Goal: Find contact information: Find contact information

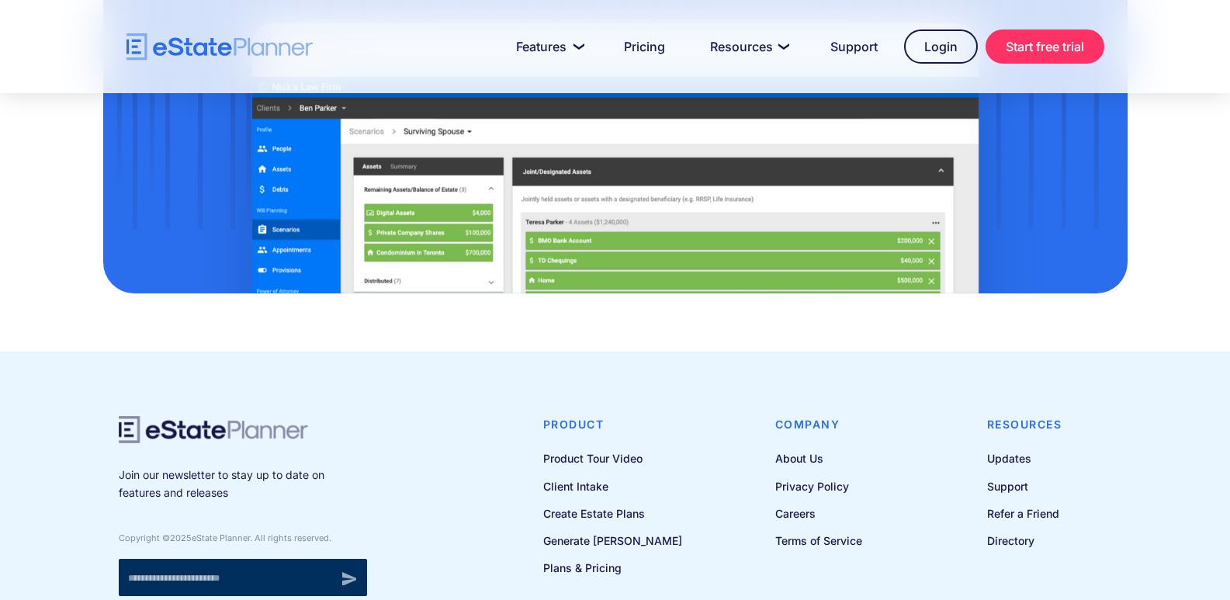
scroll to position [5173, 0]
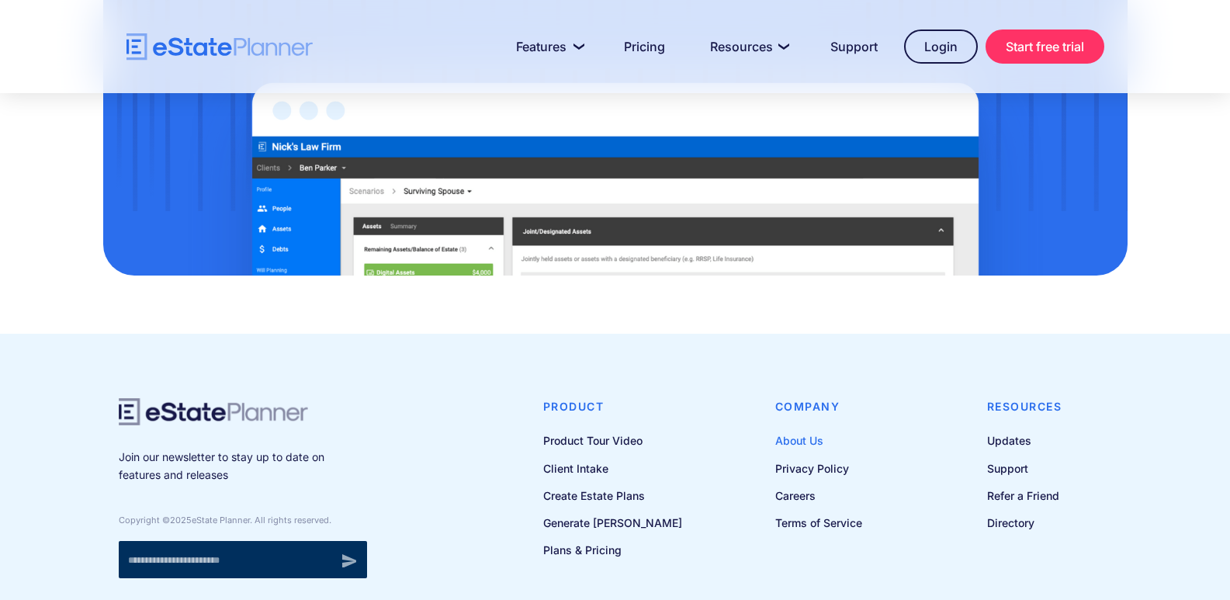
click at [797, 431] on link "About Us" at bounding box center [818, 440] width 87 height 19
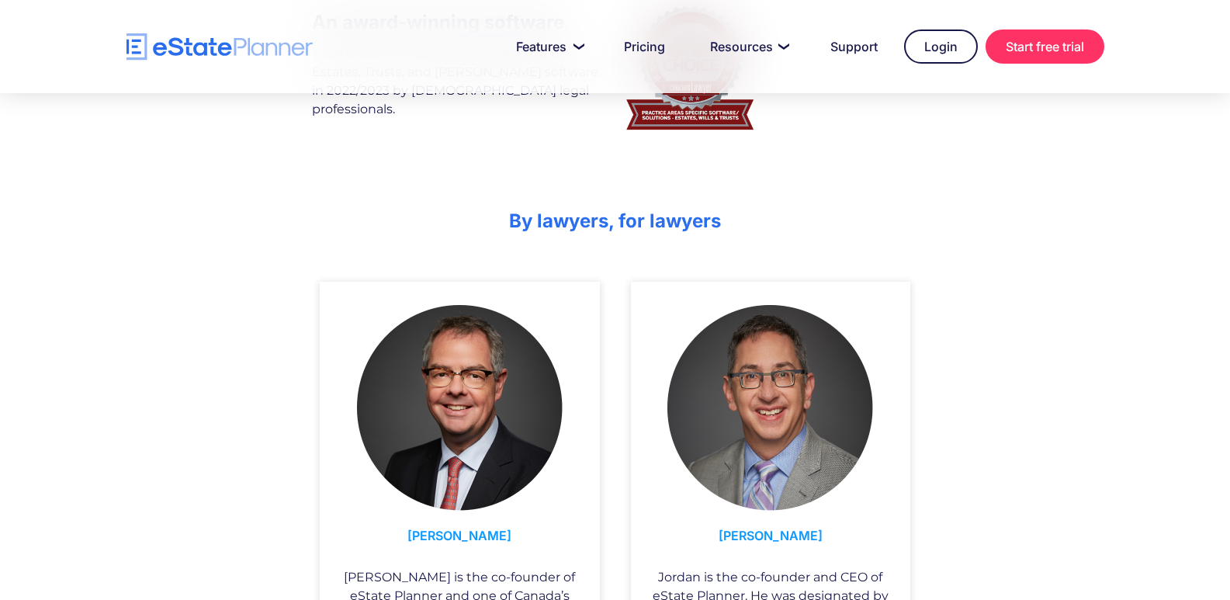
scroll to position [832, 0]
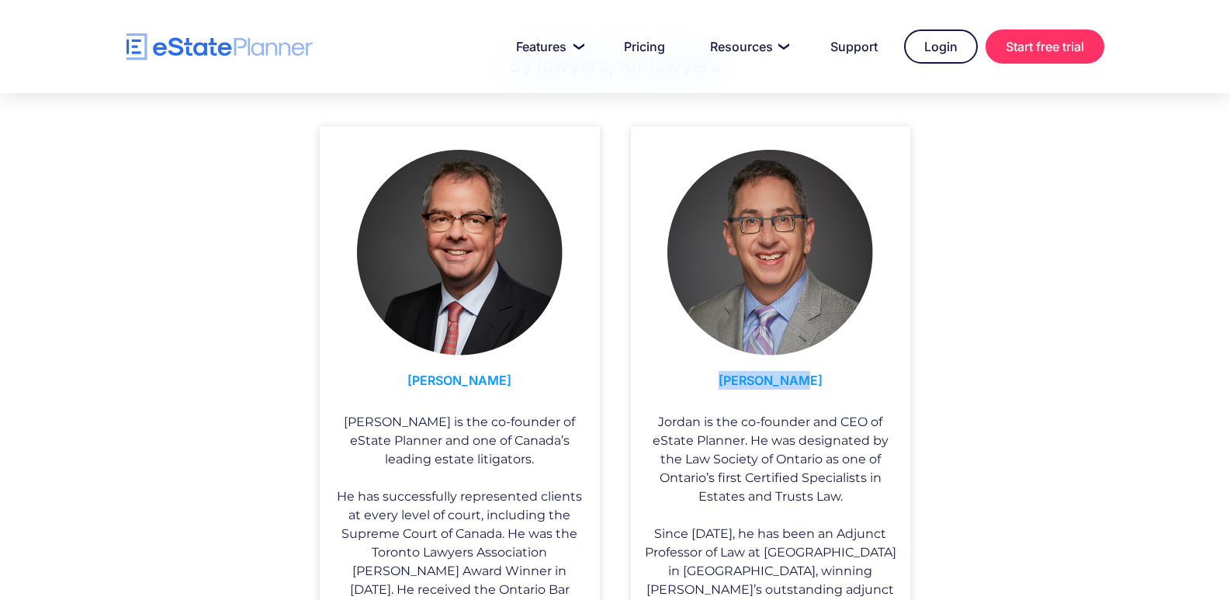
drag, startPoint x: 727, startPoint y: 375, endPoint x: 849, endPoint y: 375, distance: 121.8
click at [849, 375] on h3 "[PERSON_NAME]" at bounding box center [770, 384] width 257 height 42
click at [735, 378] on h3 "[PERSON_NAME]" at bounding box center [770, 384] width 257 height 42
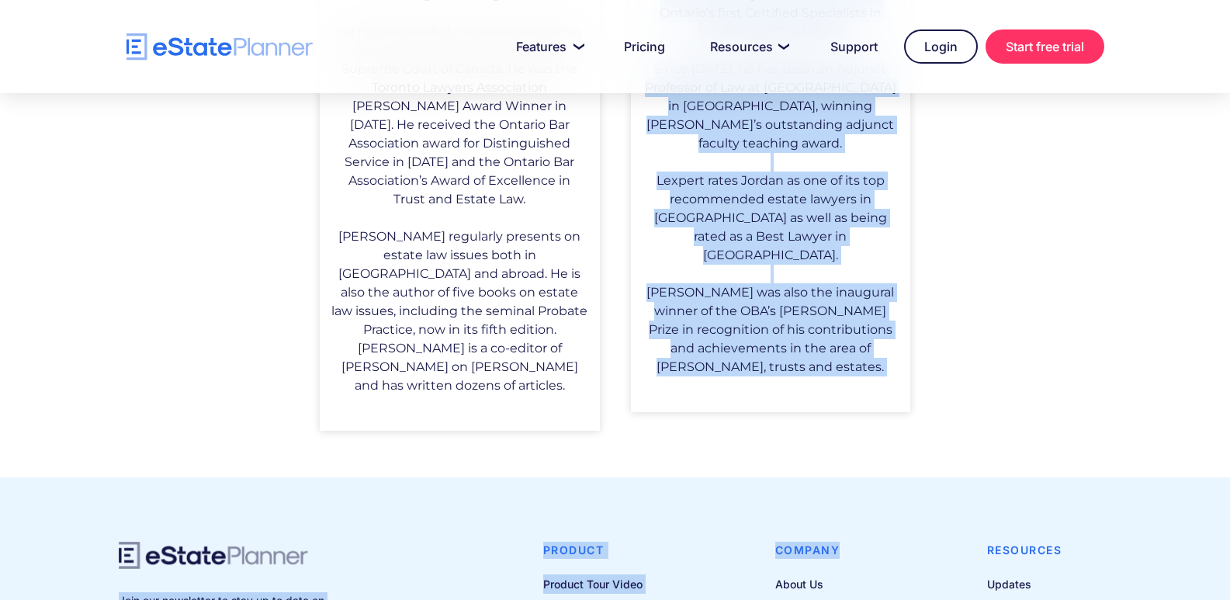
scroll to position [1297, 0]
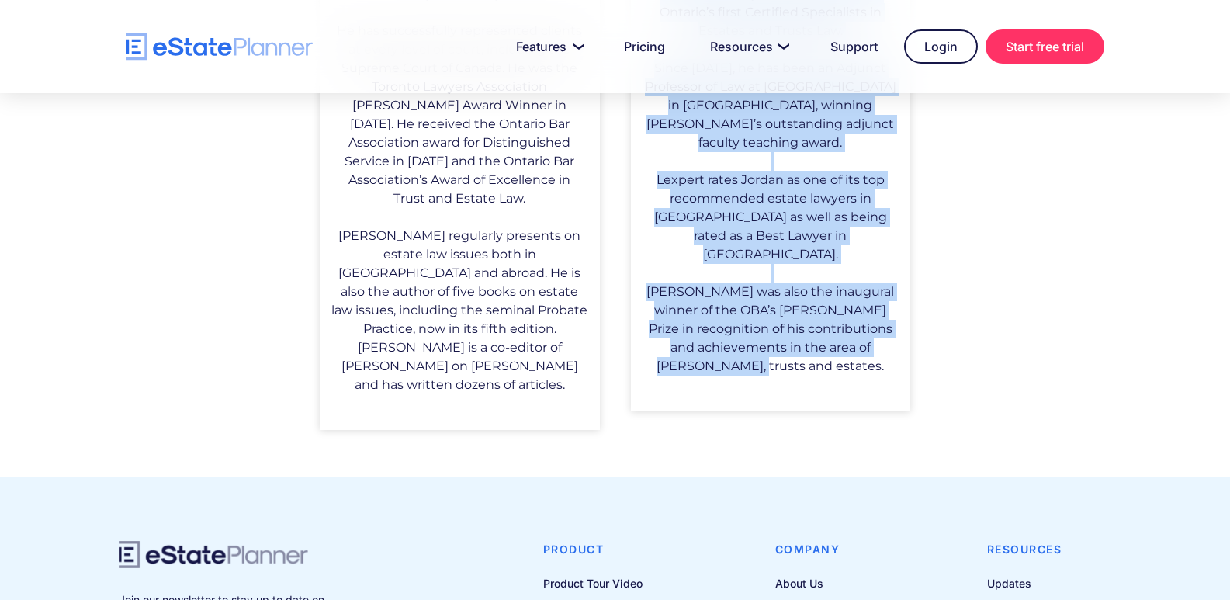
copy div "[PERSON_NAME] [PERSON_NAME] is the co-founder and CEO of eState Planner. He was…"
drag, startPoint x: 732, startPoint y: 378, endPoint x: 890, endPoint y: 323, distance: 167.6
click at [890, 323] on div "[PERSON_NAME] [PERSON_NAME] is the co-founder and CEO of eState Planner. He was…" at bounding box center [771, 36] width 280 height 750
